Goal: Navigation & Orientation: Find specific page/section

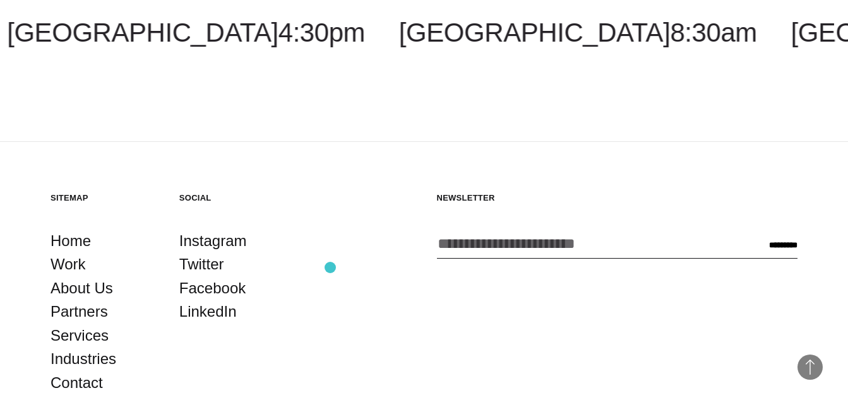
scroll to position [2743, 0]
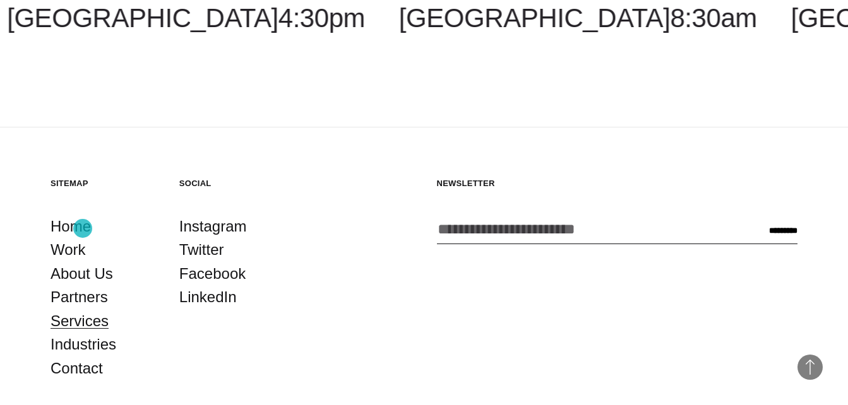
click at [83, 309] on link "Services" at bounding box center [79, 321] width 58 height 24
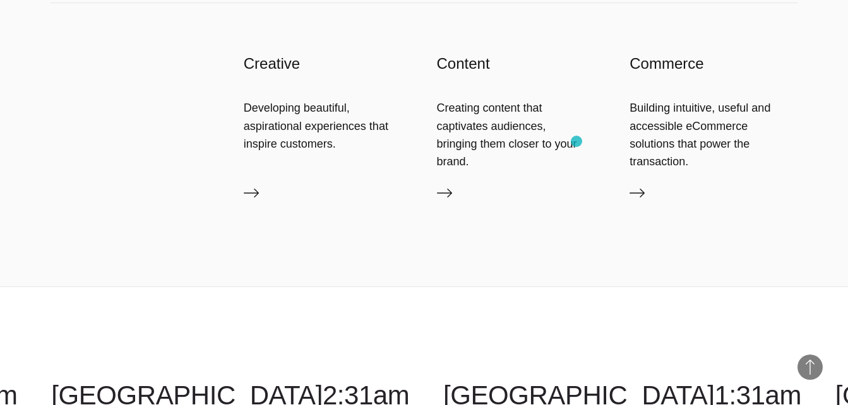
scroll to position [2080, 0]
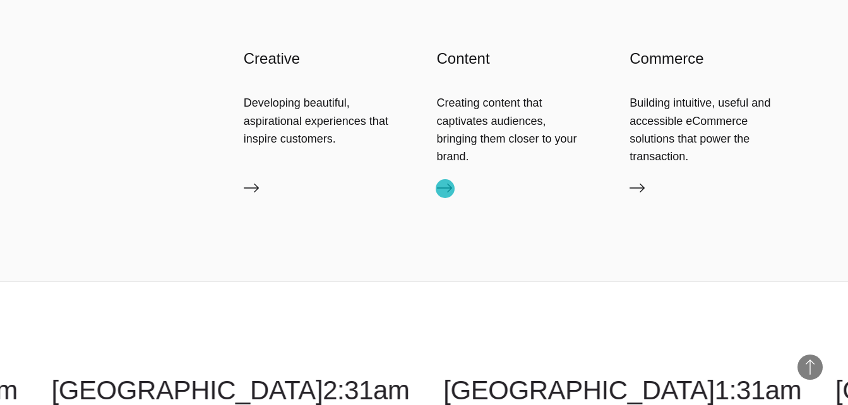
click at [445, 189] on icon at bounding box center [444, 187] width 15 height 15
